Goal: Task Accomplishment & Management: Manage account settings

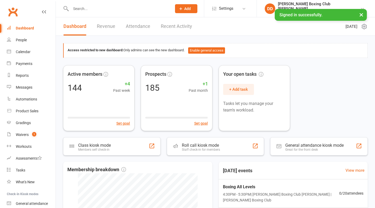
click at [94, 10] on input "text" at bounding box center [118, 8] width 99 height 7
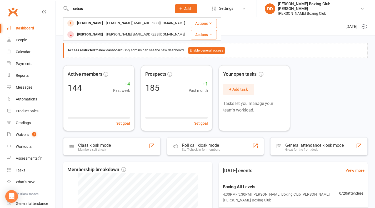
type input "sebas"
click at [200, 34] on button "Actions" at bounding box center [204, 34] width 26 height 9
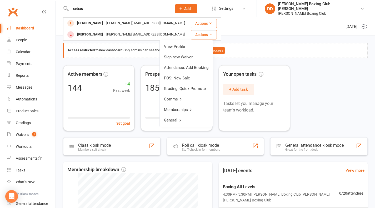
click at [183, 48] on link "View Profile" at bounding box center [186, 46] width 53 height 11
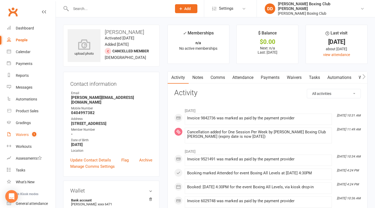
click at [24, 134] on div "Waivers" at bounding box center [22, 135] width 13 height 4
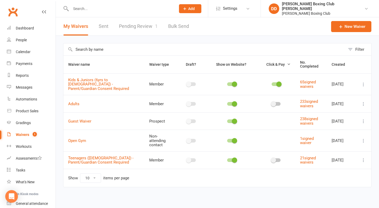
click at [24, 136] on div "Waivers" at bounding box center [22, 135] width 13 height 4
click at [144, 26] on link "Pending Review 1" at bounding box center [138, 26] width 39 height 18
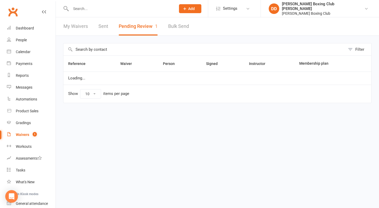
select select "50"
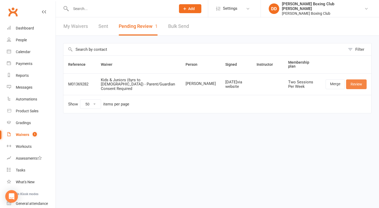
click at [357, 80] on link "Review" at bounding box center [356, 84] width 21 height 9
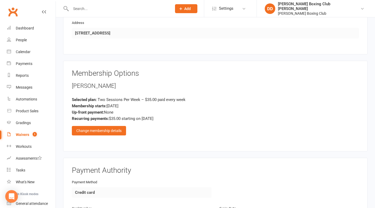
scroll to position [263, 0]
click at [110, 126] on div "Change membership details" at bounding box center [99, 130] width 54 height 9
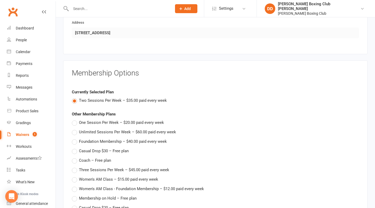
click at [74, 120] on label "One Session Per Week – $20.00 paid every week" at bounding box center [118, 123] width 92 height 6
click at [74, 120] on input "One Session Per Week – $20.00 paid every week" at bounding box center [73, 120] width 3 height 0
type input "One Session Per Week"
type input "20"
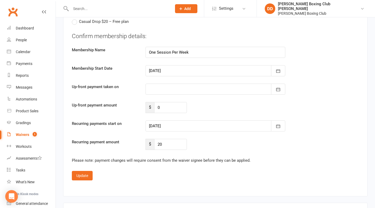
scroll to position [474, 0]
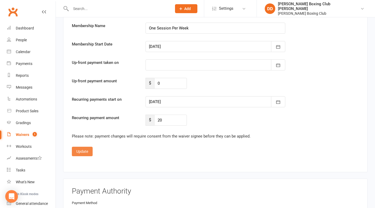
click at [84, 147] on button "Update" at bounding box center [82, 151] width 21 height 9
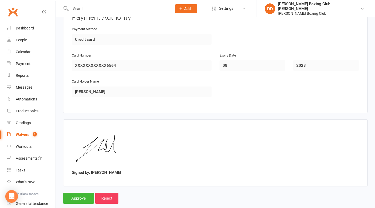
scroll to position [419, 0]
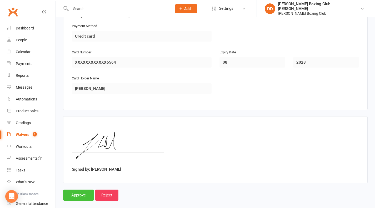
click at [83, 190] on input "Approve" at bounding box center [78, 195] width 31 height 11
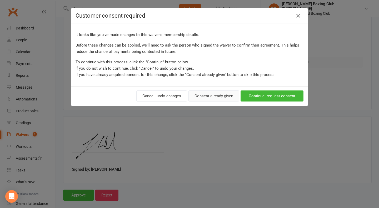
click at [213, 95] on button "Consent already given" at bounding box center [214, 96] width 51 height 11
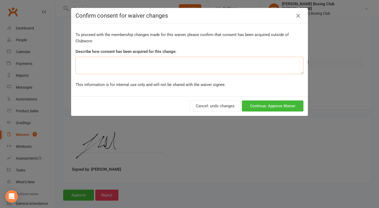
click at [105, 63] on textarea at bounding box center [190, 65] width 228 height 17
type textarea "via email"
click at [278, 108] on button "Continue: Approve Waiver" at bounding box center [273, 106] width 62 height 11
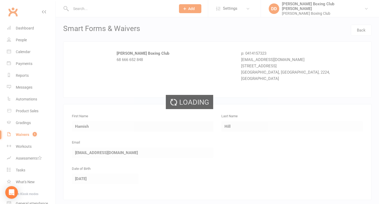
select select "50"
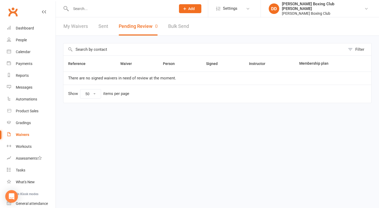
click at [90, 8] on input "text" at bounding box center [120, 8] width 103 height 7
click at [83, 11] on input "text" at bounding box center [120, 8] width 103 height 7
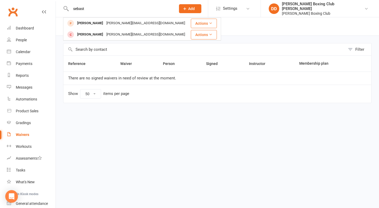
type input "sebast"
click at [201, 34] on button "Actions" at bounding box center [204, 34] width 26 height 9
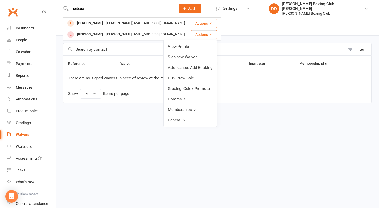
click at [186, 46] on link "View Profile" at bounding box center [190, 46] width 53 height 11
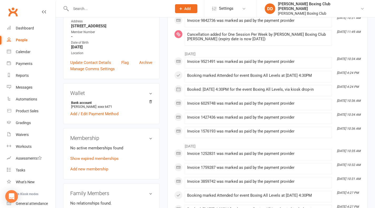
scroll to position [53, 0]
